Goal: Task Accomplishment & Management: Complete application form

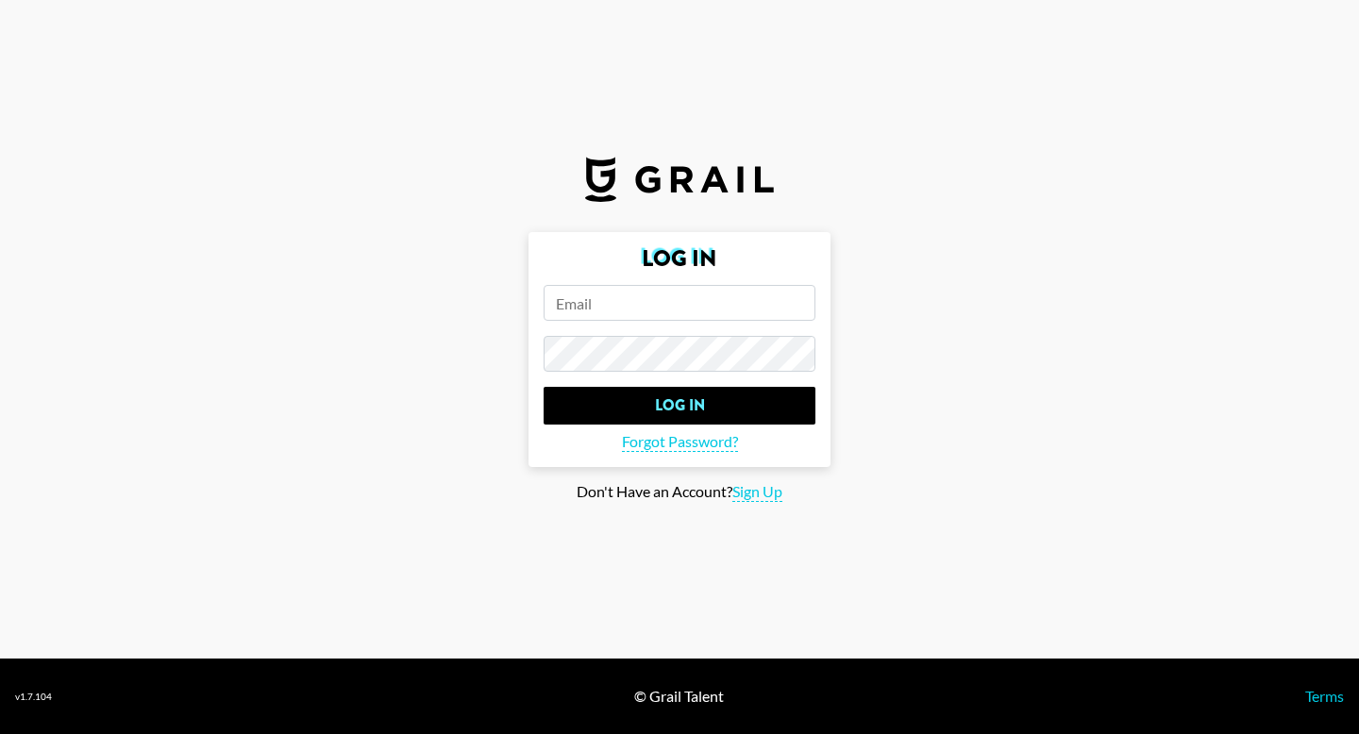
click at [591, 300] on input "email" at bounding box center [680, 303] width 272 height 36
click at [766, 502] on section "Log In Log In Forgot Password? Don't Have an Account? Sign Up" at bounding box center [679, 329] width 1359 height 659
click at [768, 499] on span "Sign Up" at bounding box center [757, 492] width 50 height 20
type input "Sign Up"
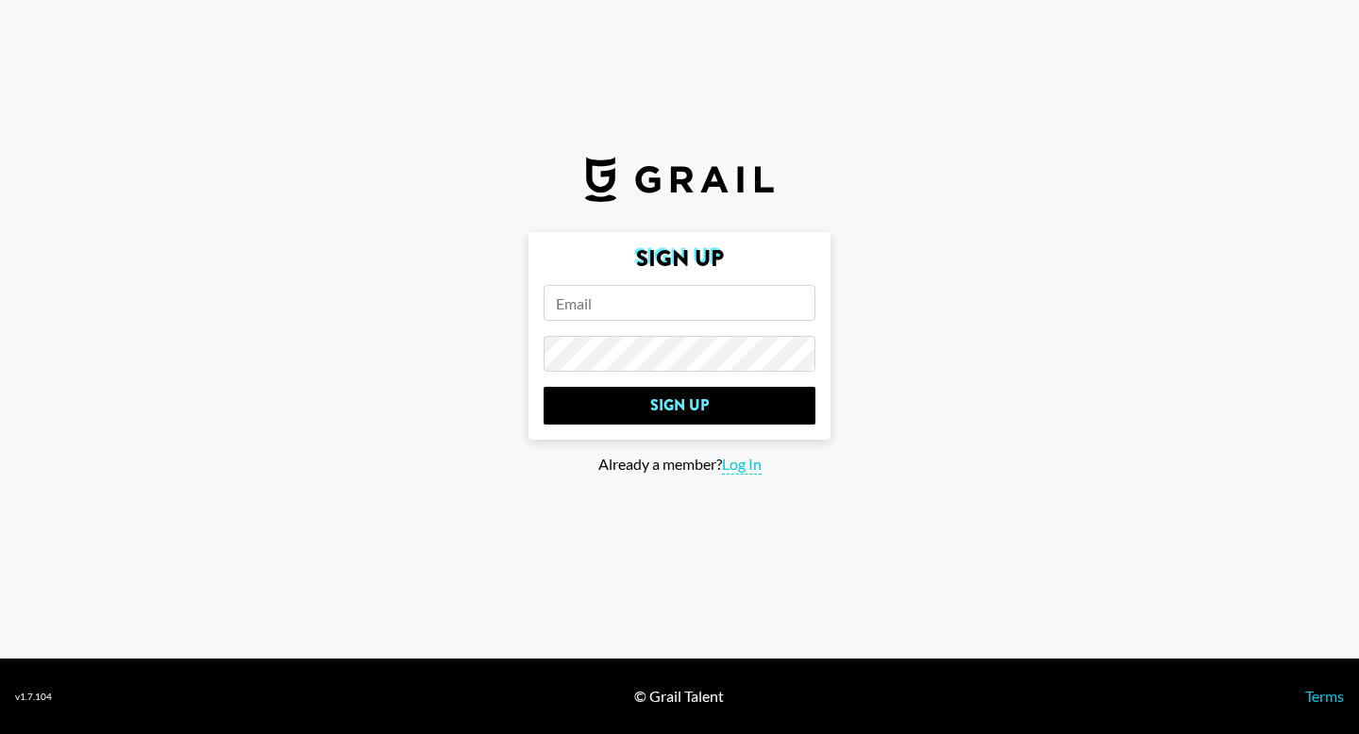
click at [624, 292] on input "email" at bounding box center [680, 303] width 272 height 36
type input "[EMAIL_ADDRESS][DOMAIN_NAME]"
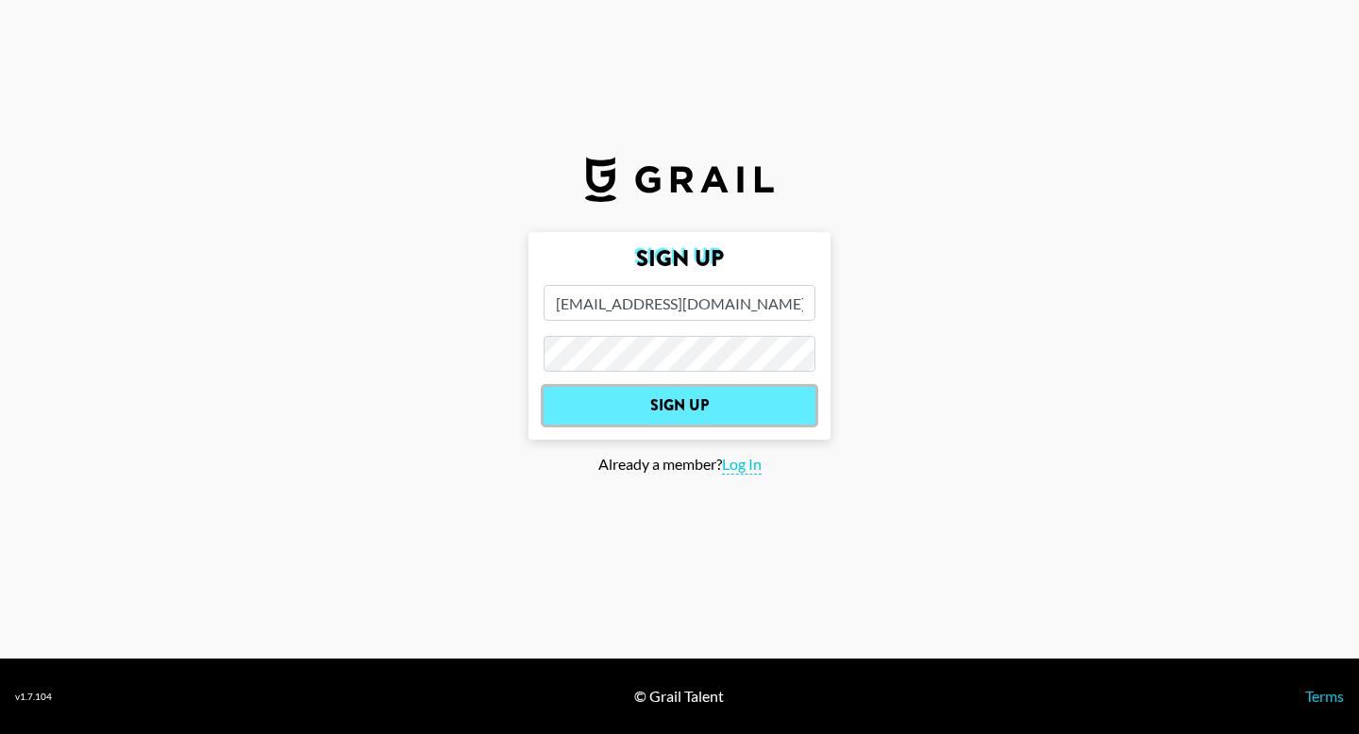
click at [676, 410] on input "Sign Up" at bounding box center [680, 406] width 272 height 38
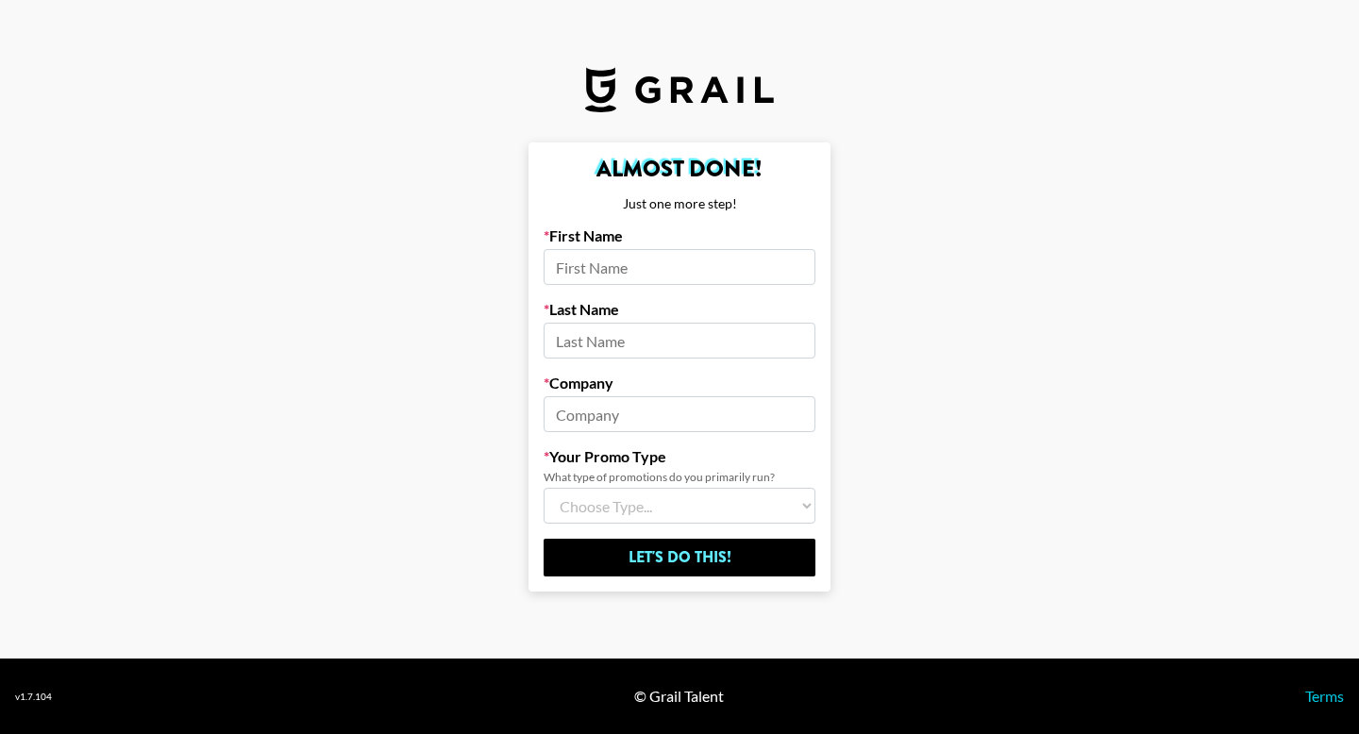
click at [686, 259] on input at bounding box center [680, 267] width 272 height 36
type input "Jameel"
click at [640, 339] on input at bounding box center [680, 341] width 272 height 36
type input "[PERSON_NAME]"
click at [602, 415] on input at bounding box center [680, 414] width 272 height 36
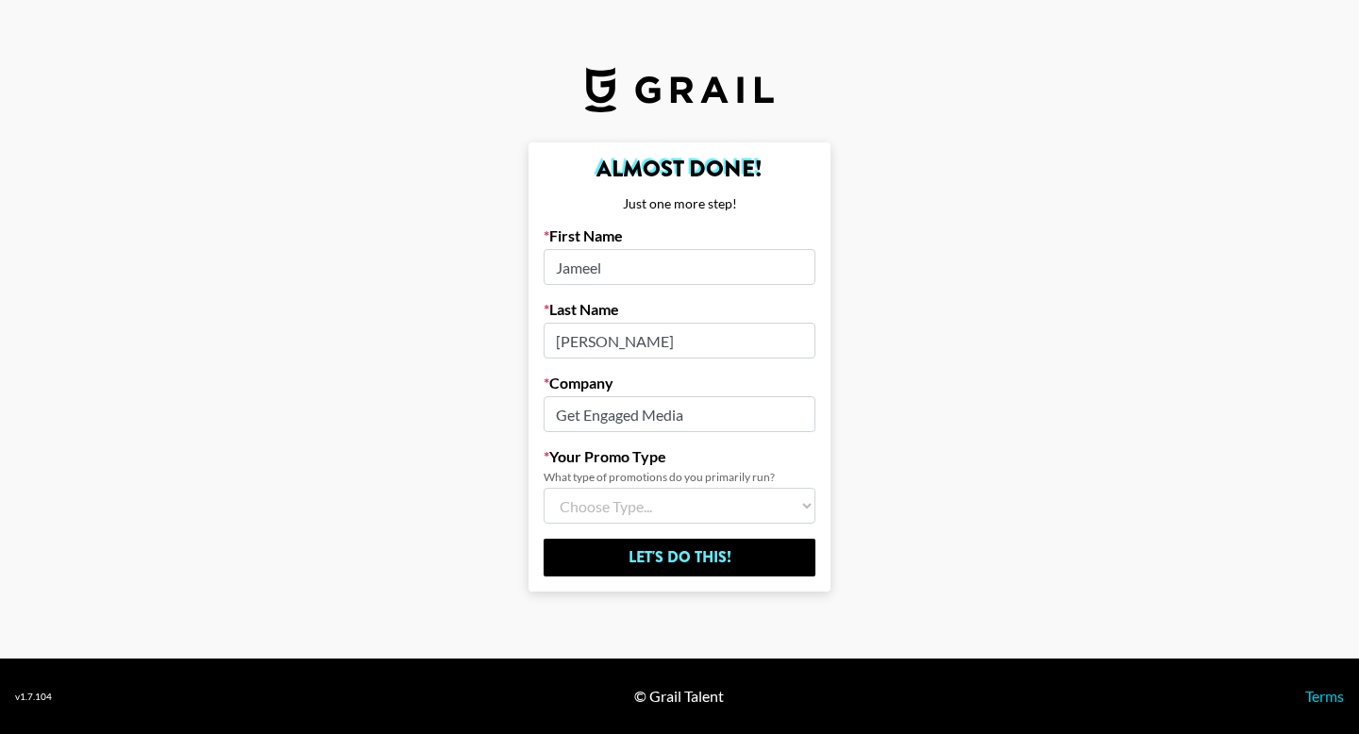
type input "Get Engaged Media"
click at [629, 506] on select "Choose Type... Song Promos Brand Promos Both (I work at an Agency)" at bounding box center [680, 506] width 272 height 36
select select "Multi"
click at [544, 488] on select "Choose Type... Song Promos Brand Promos Both (I work at an Agency)" at bounding box center [680, 506] width 272 height 36
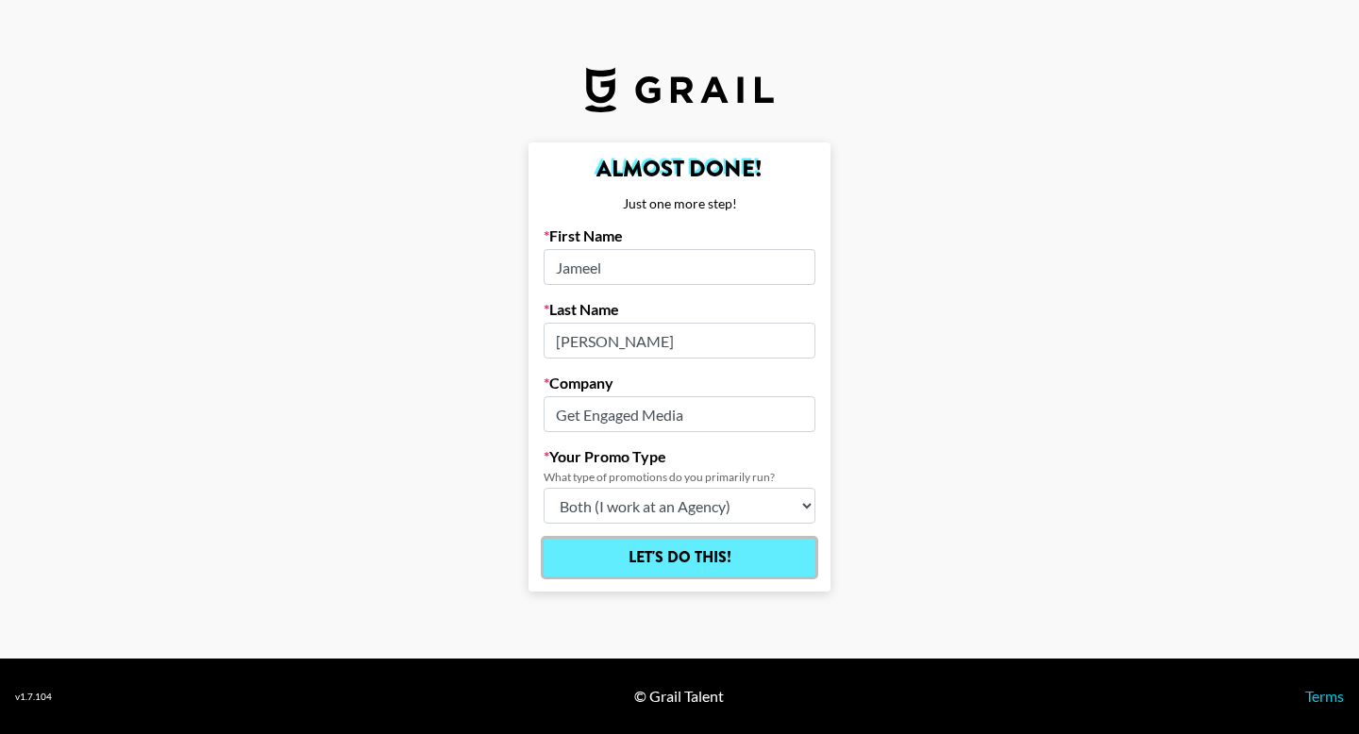
click at [669, 561] on input "Let's Do This!" at bounding box center [680, 558] width 272 height 38
select select "Song"
